Goal: Information Seeking & Learning: Learn about a topic

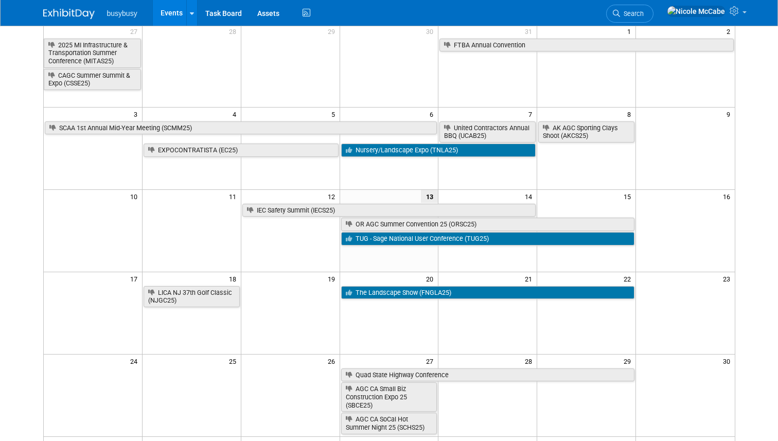
scroll to position [94, 0]
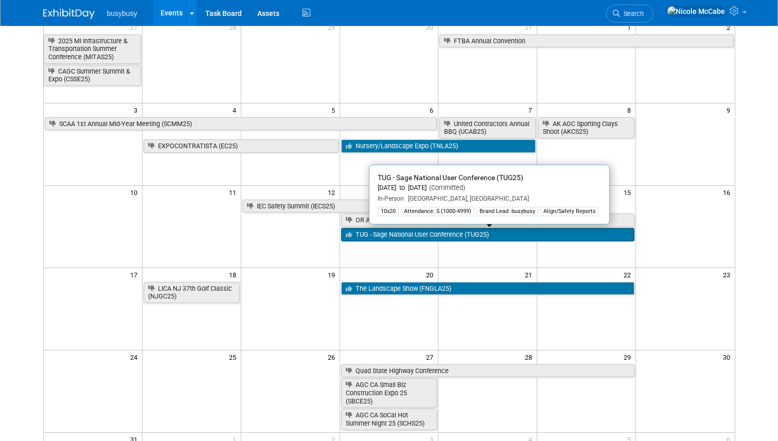
click at [364, 232] on link "TUG - Sage National User Conference (TUG25)" at bounding box center [488, 234] width 294 height 13
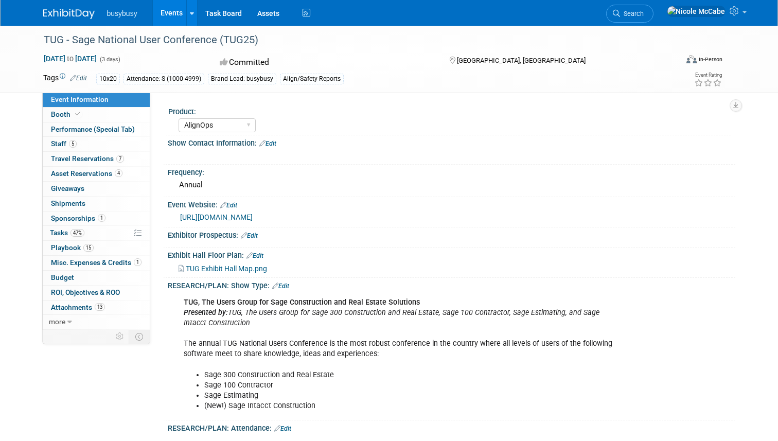
select select "AlignOps"
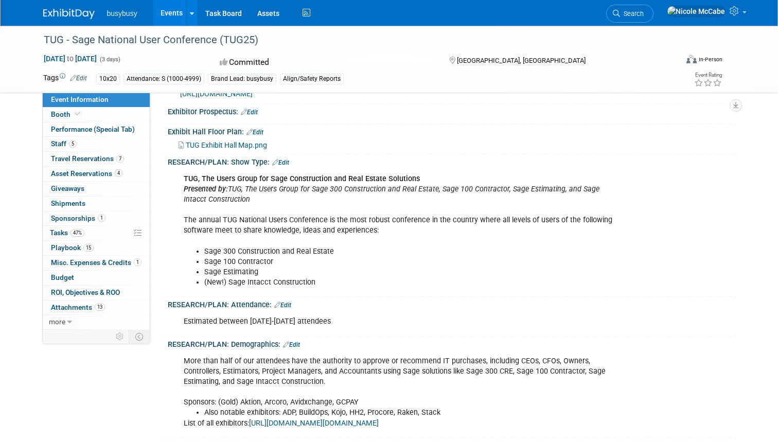
scroll to position [127, 0]
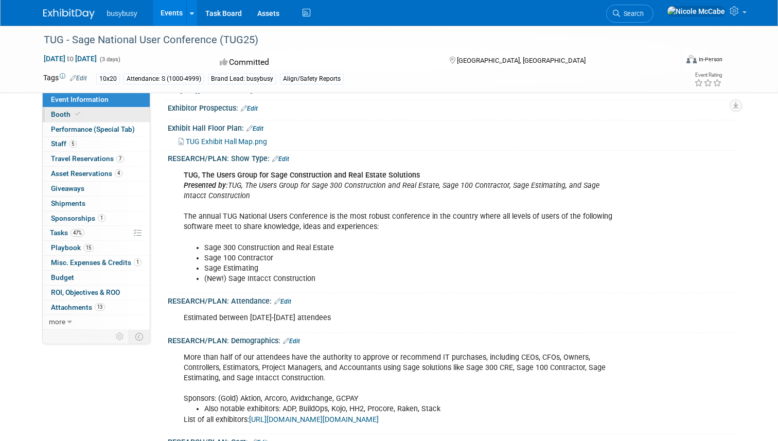
click at [108, 109] on link "Booth" at bounding box center [96, 115] width 107 height 14
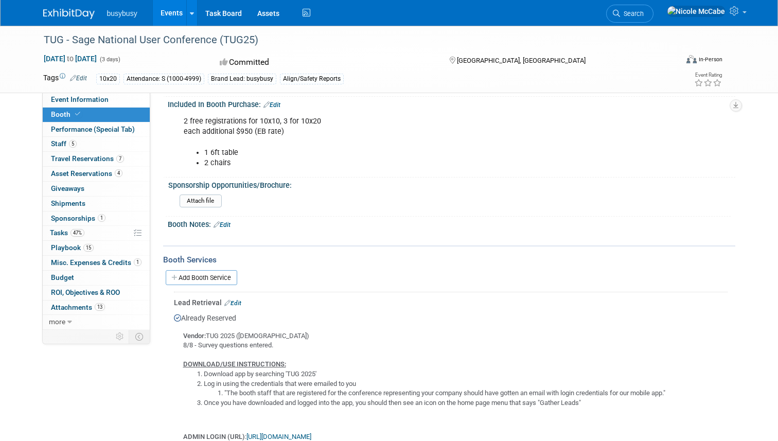
scroll to position [275, 0]
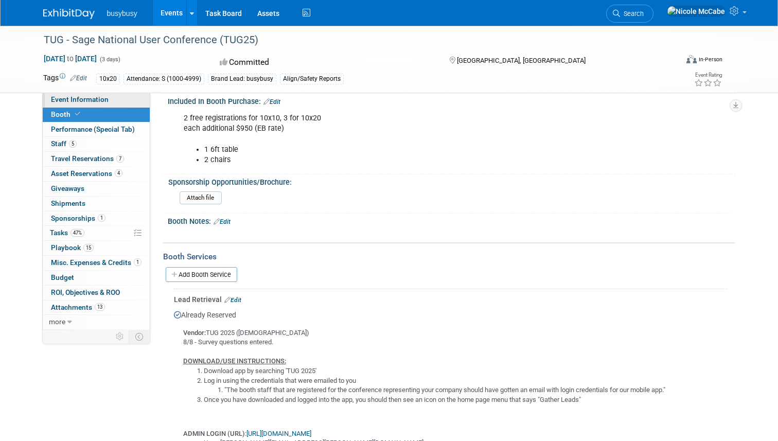
click at [97, 99] on span "Event Information" at bounding box center [80, 99] width 58 height 8
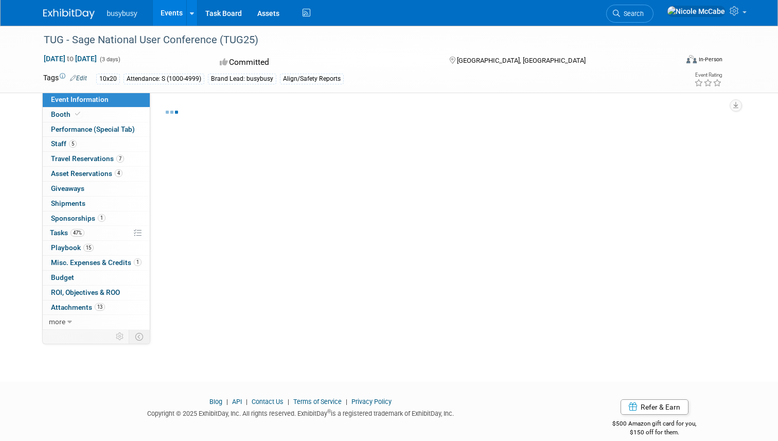
select select "AlignOps"
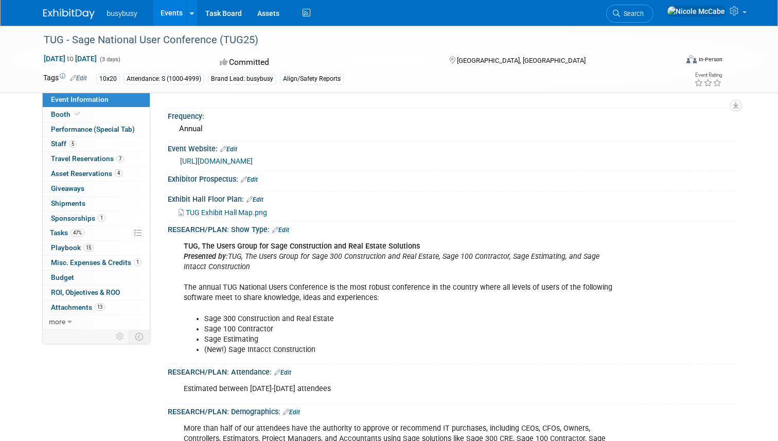
scroll to position [33, 0]
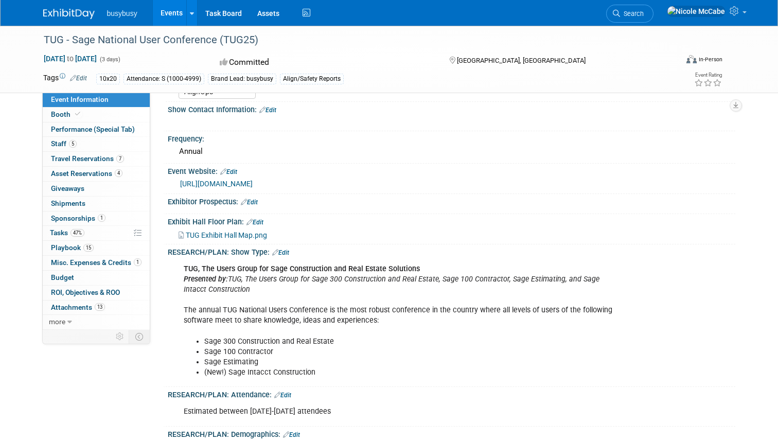
click at [239, 186] on link "[URL][DOMAIN_NAME]" at bounding box center [216, 184] width 73 height 8
